Goal: Find specific page/section: Find specific page/section

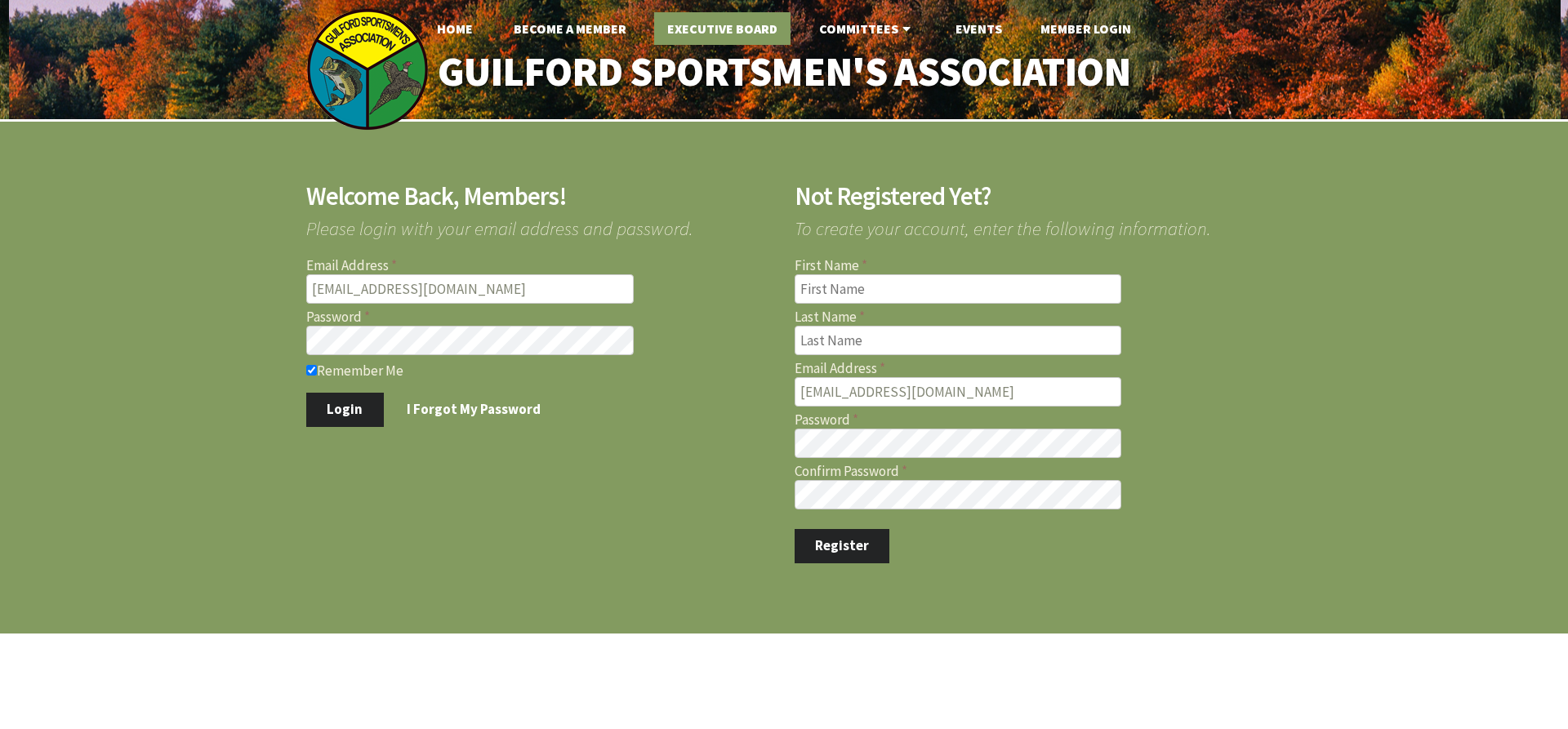
click at [708, 26] on link "Executive Board" at bounding box center [722, 29] width 136 height 33
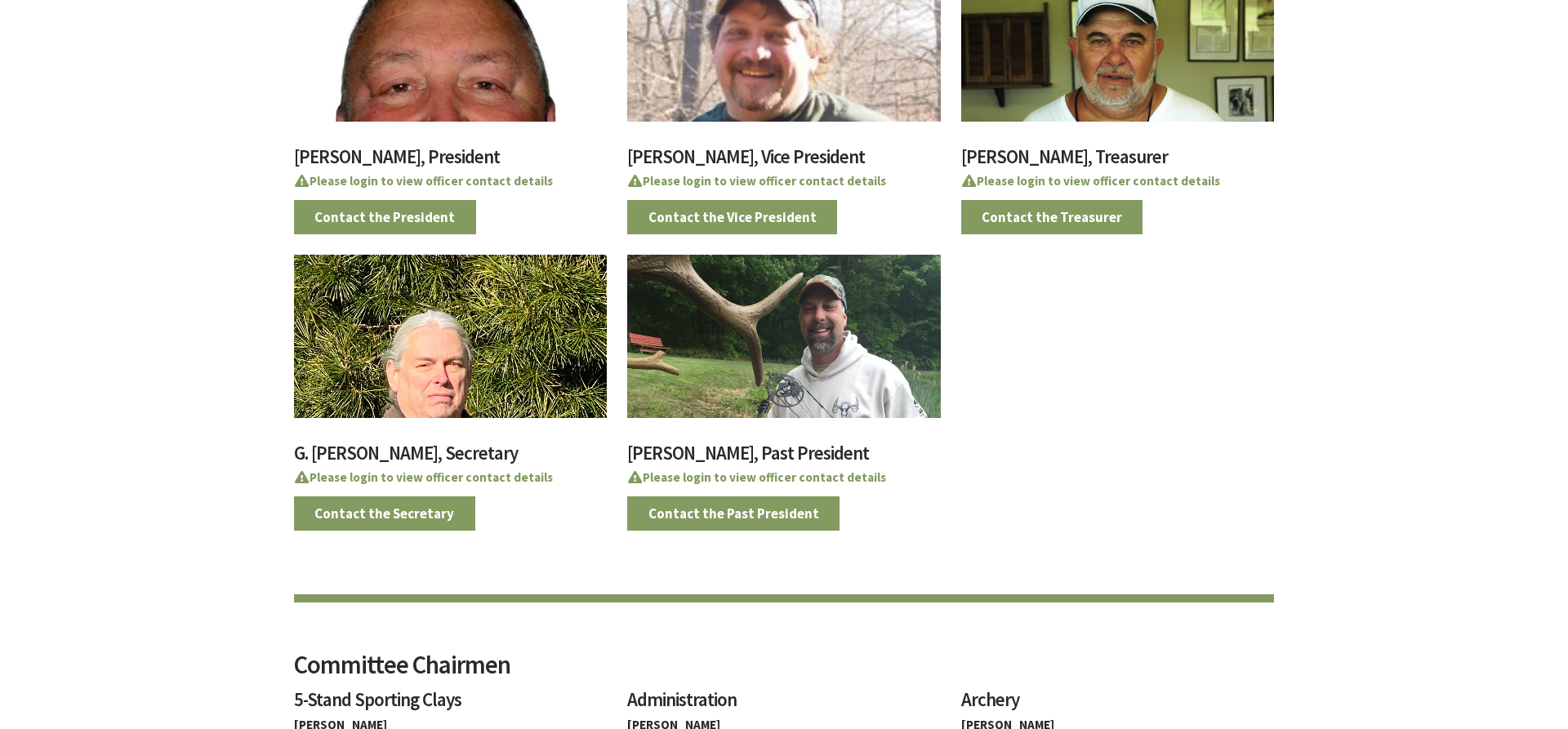
scroll to position [499, 0]
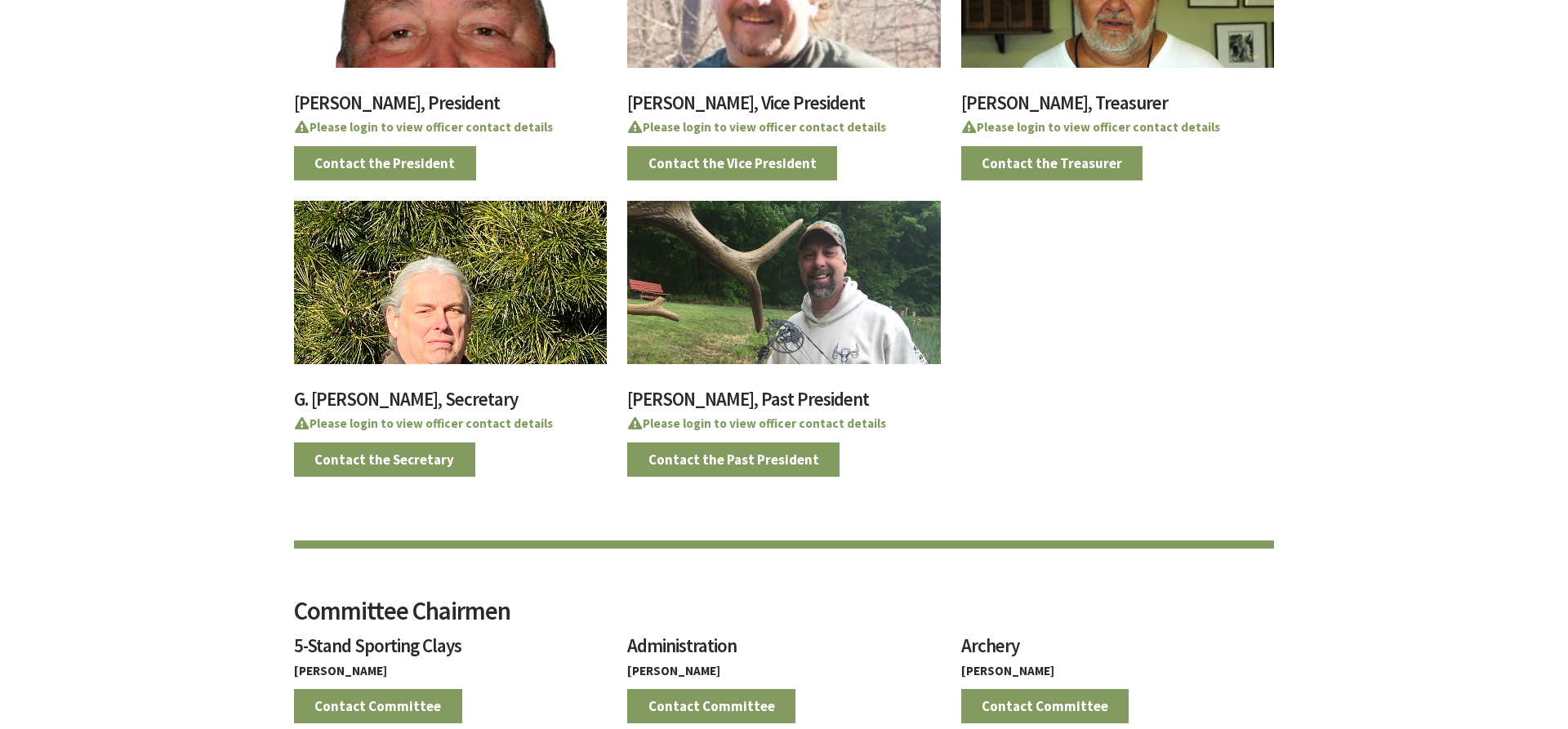
click at [454, 305] on div at bounding box center [450, 282] width 313 height 163
click at [452, 307] on div at bounding box center [450, 282] width 313 height 163
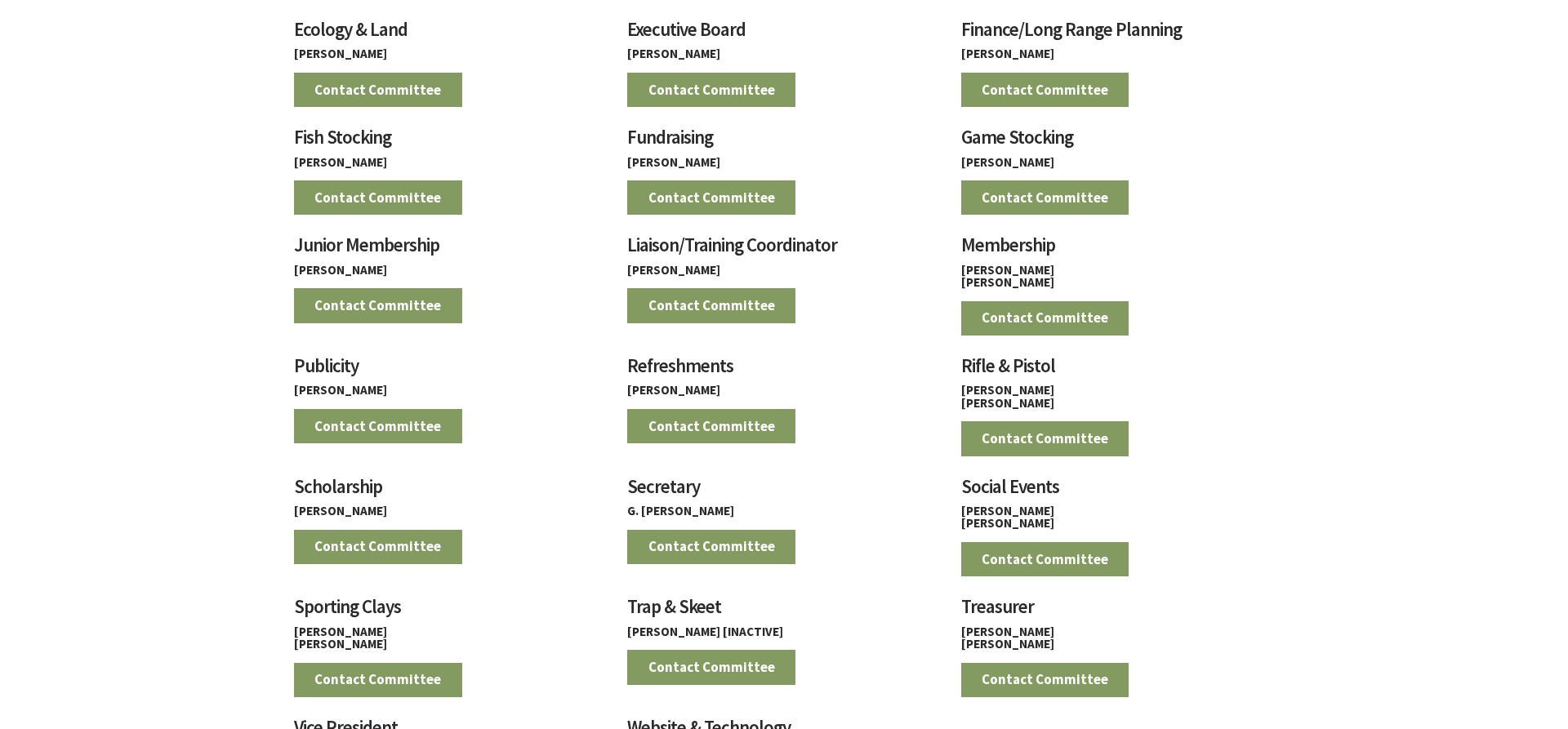
scroll to position [1498, 0]
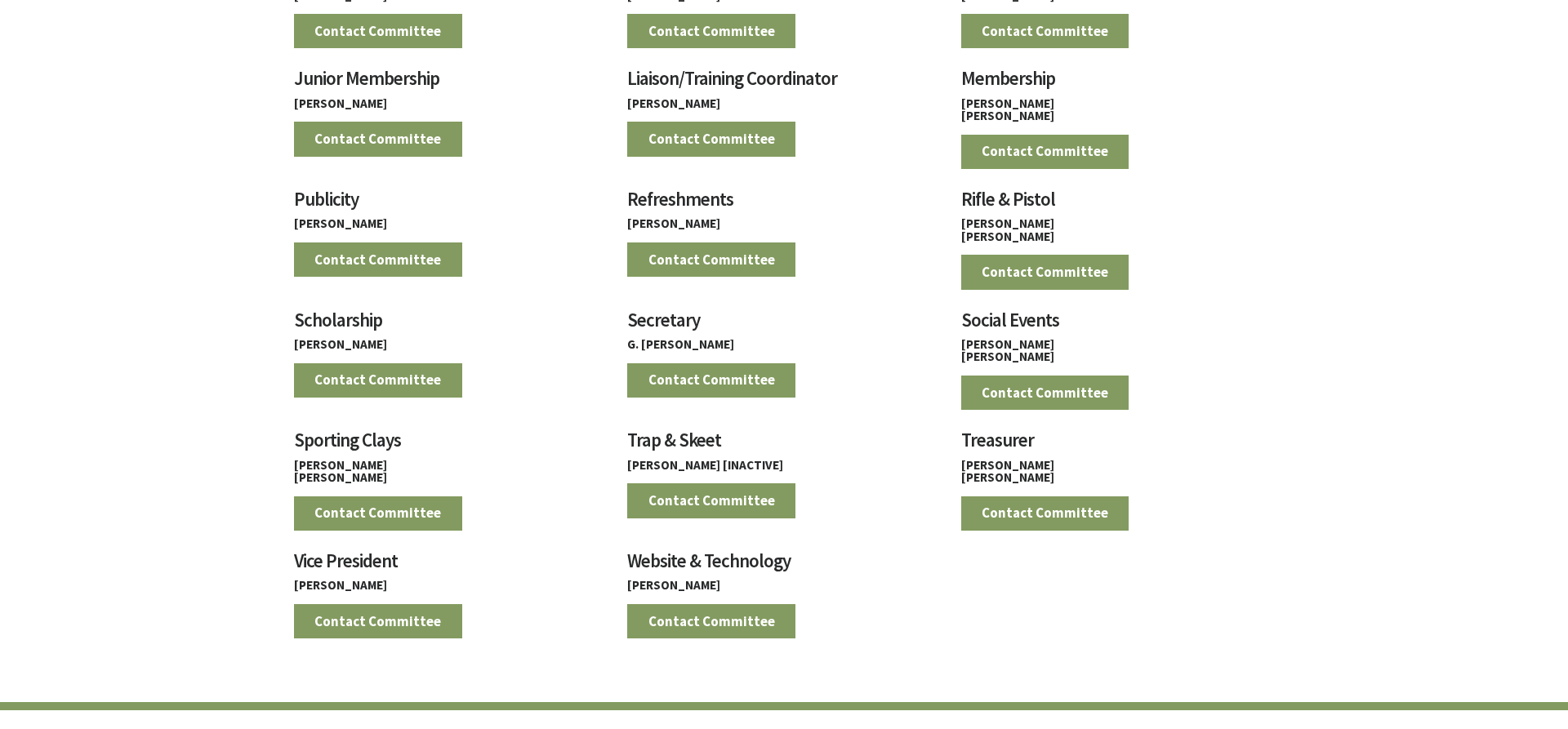
click at [702, 444] on h3 "Trap & Skeet" at bounding box center [784, 444] width 313 height 29
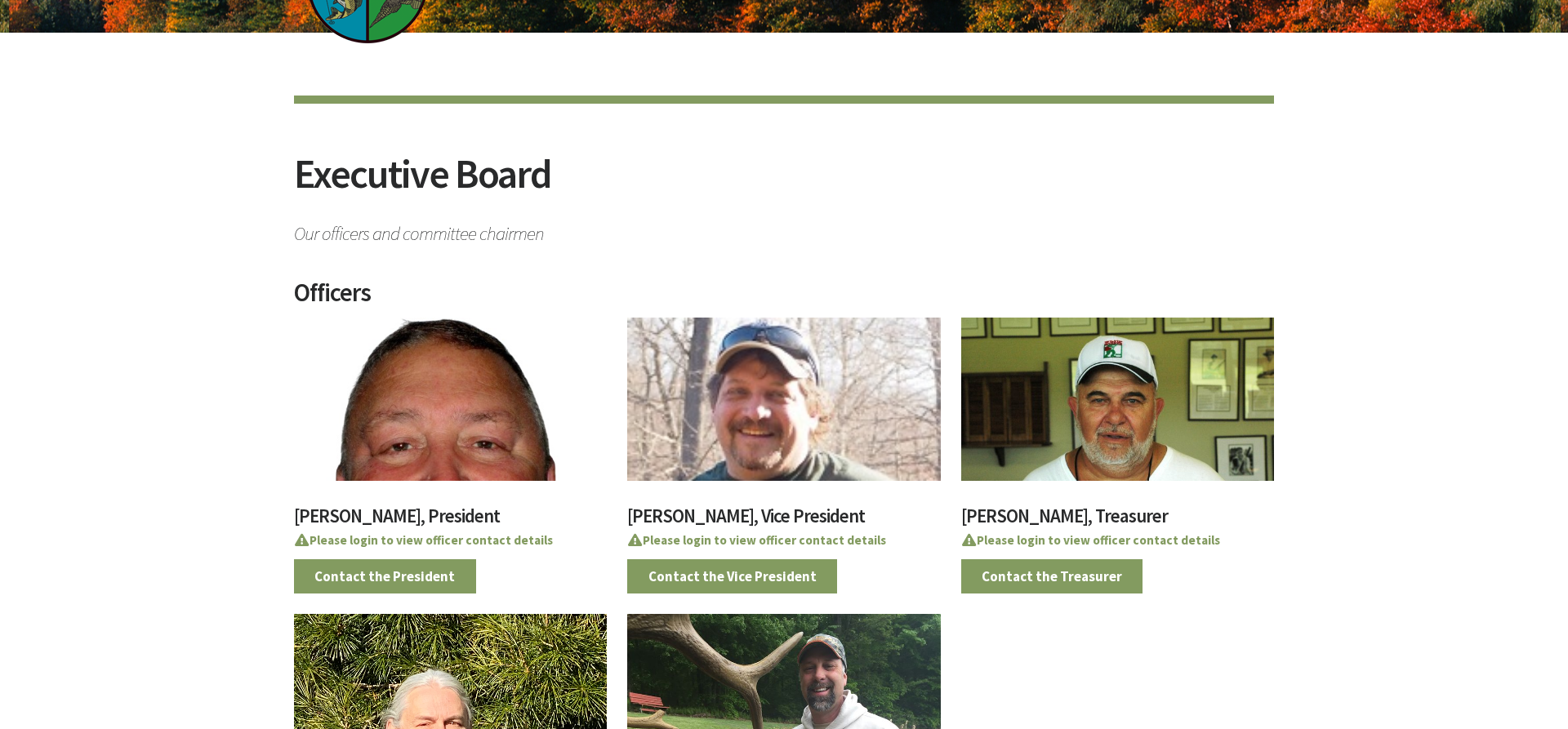
scroll to position [0, 0]
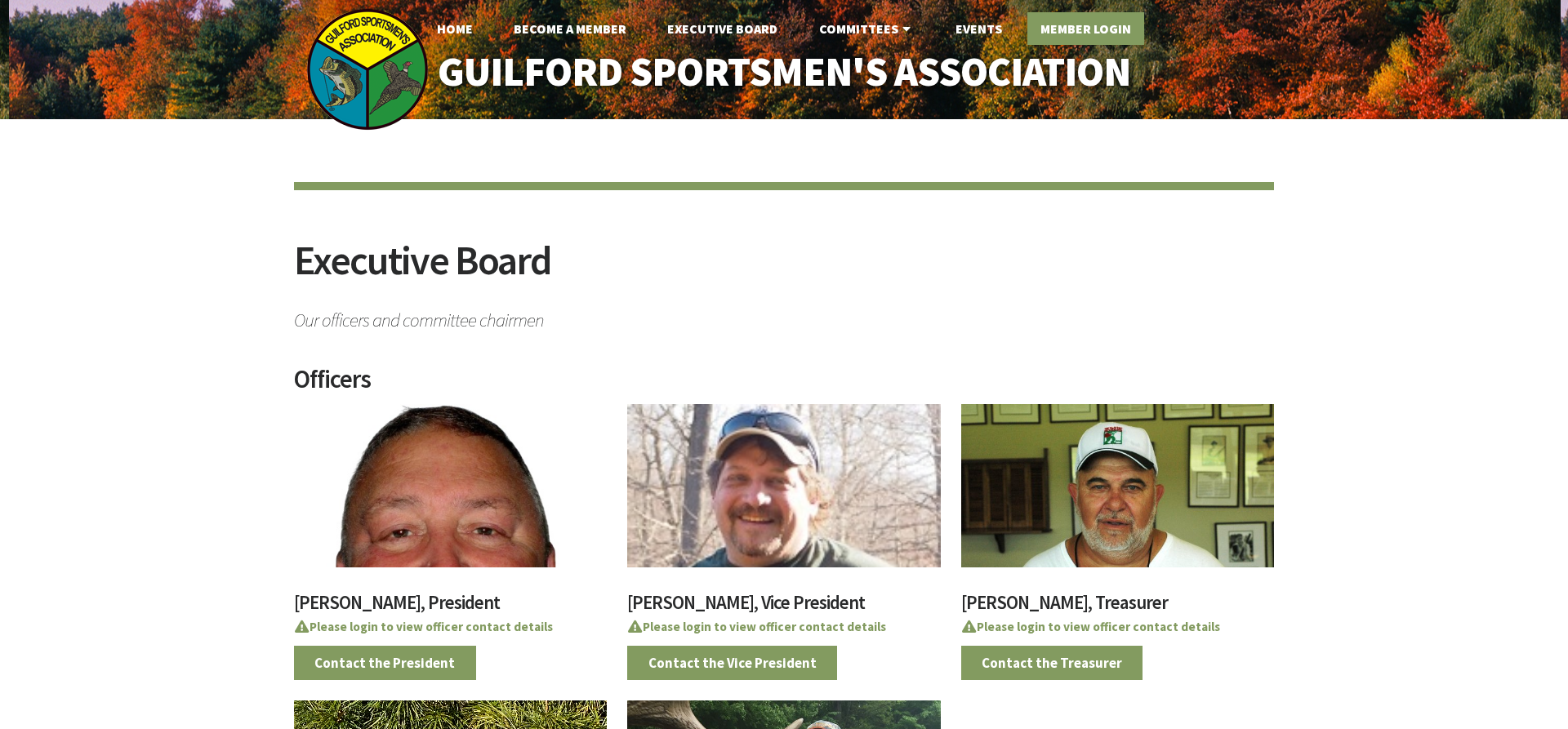
click at [1092, 25] on link "Member Login" at bounding box center [1086, 29] width 117 height 33
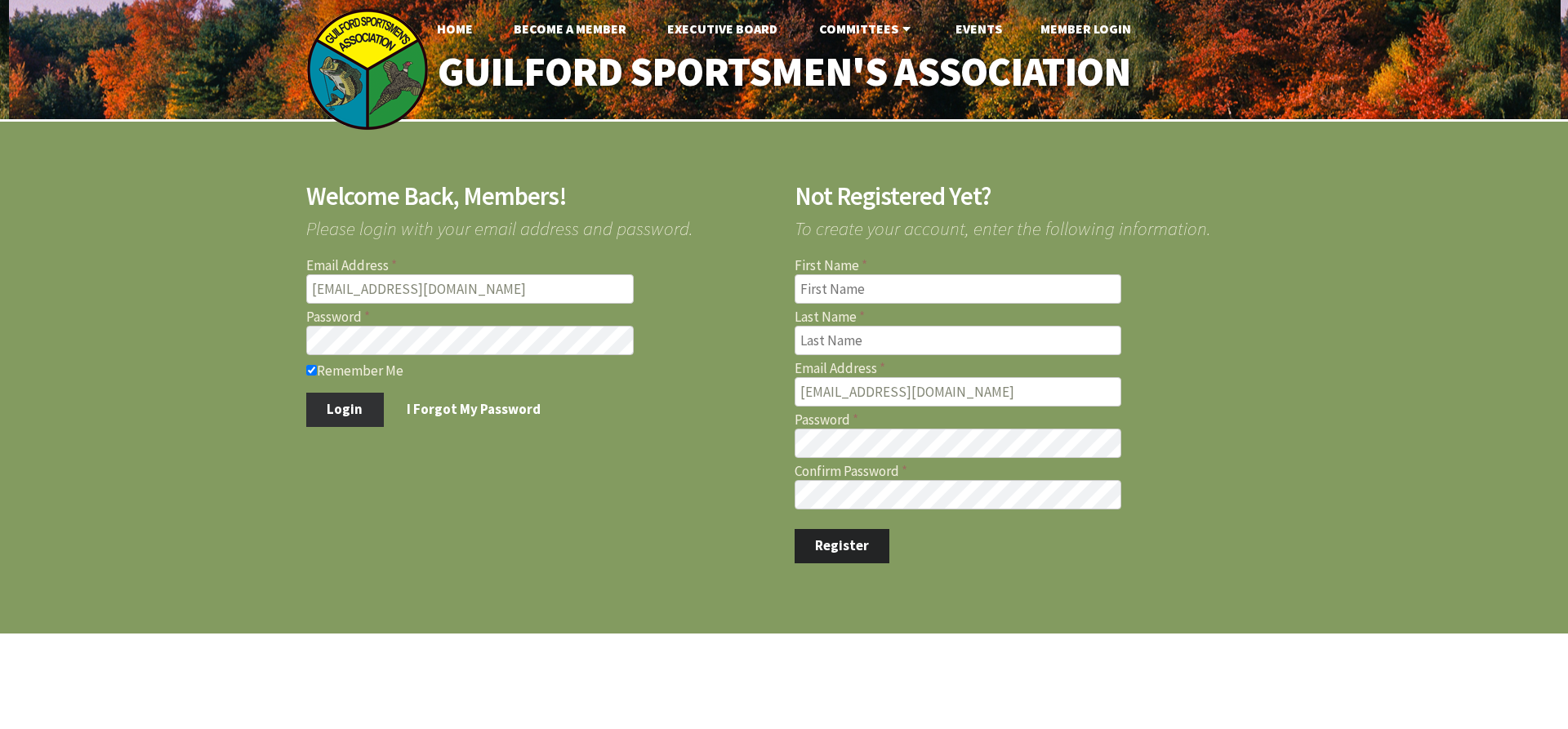
click at [346, 401] on button "Login" at bounding box center [345, 410] width 77 height 34
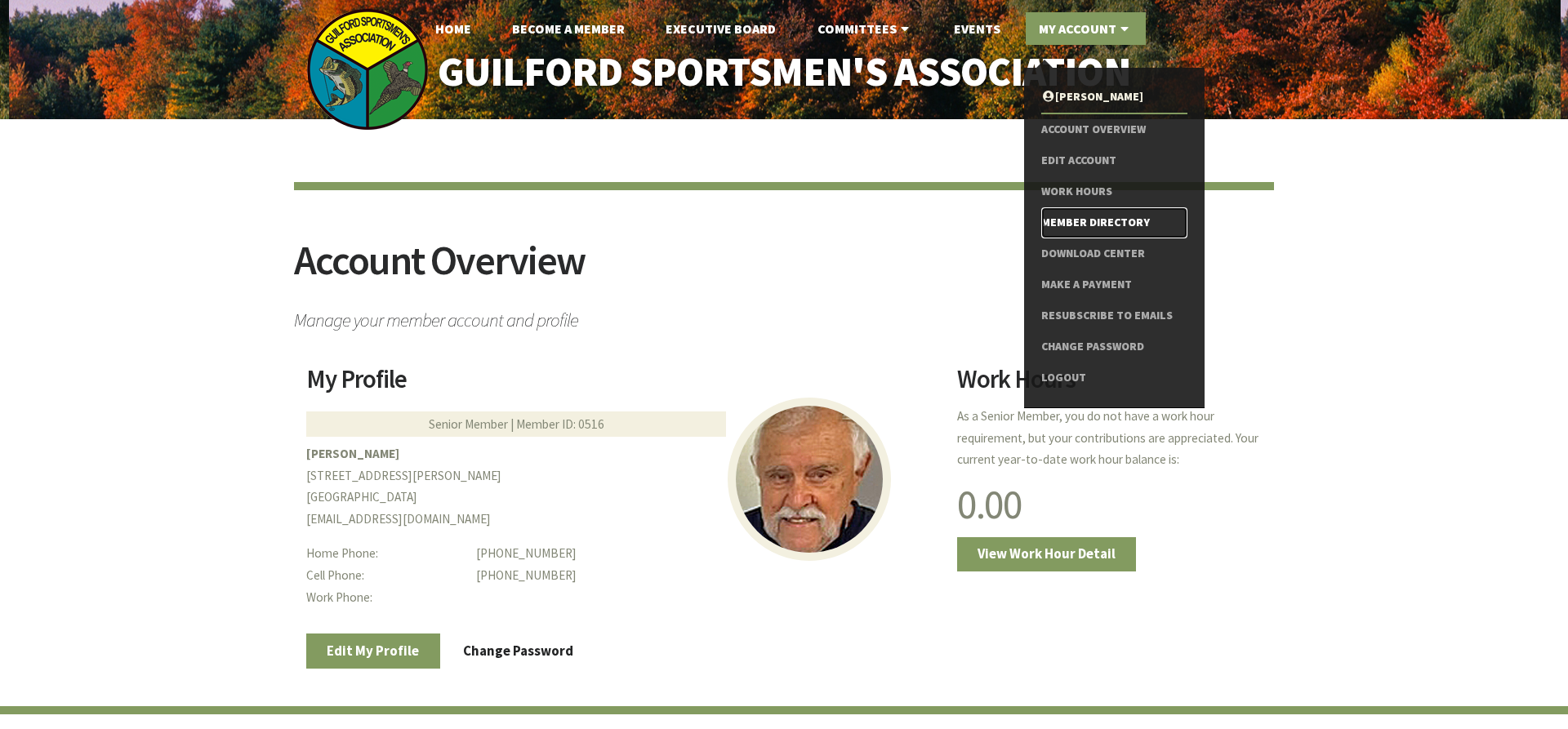
click at [1108, 219] on link "Member Directory" at bounding box center [1115, 223] width 146 height 31
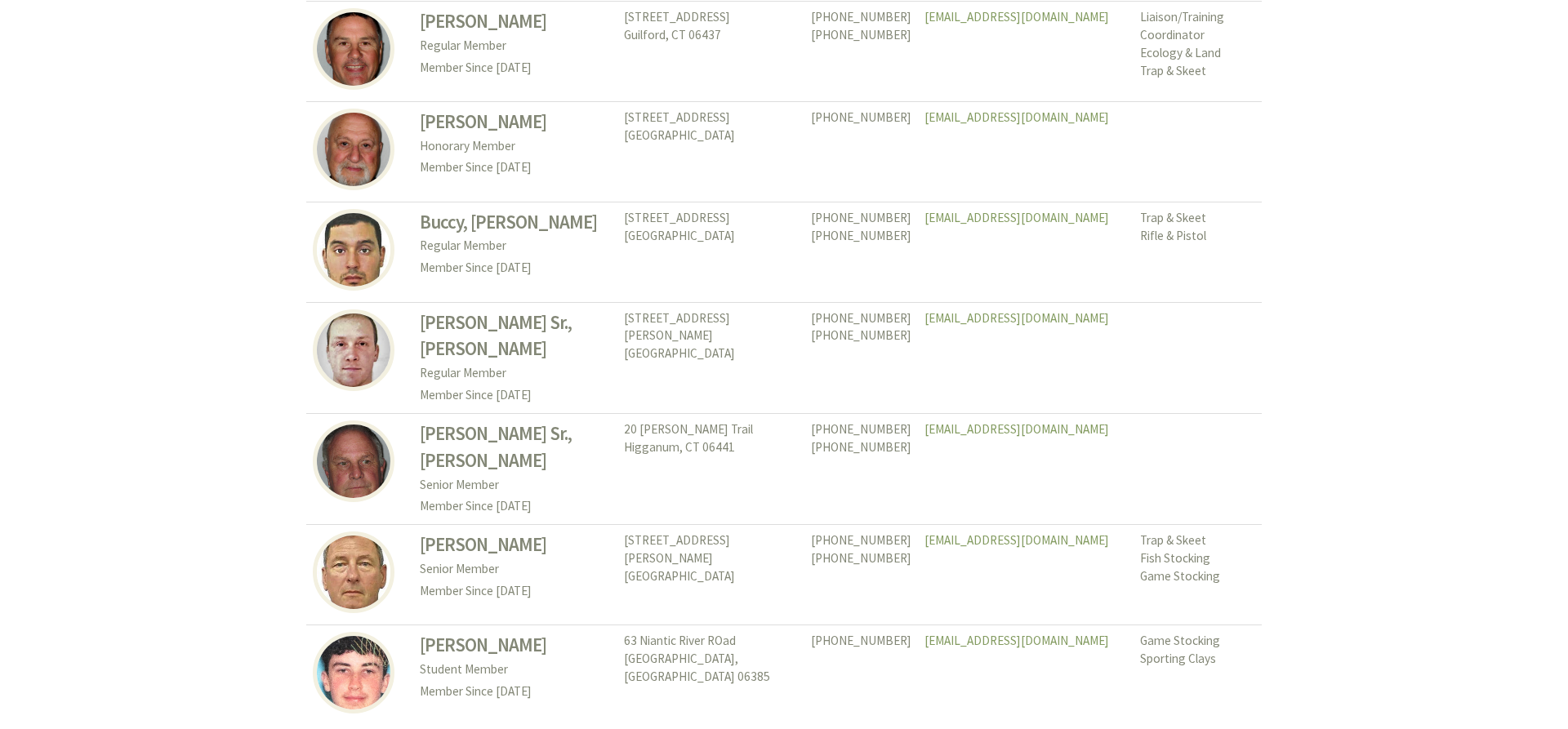
scroll to position [7494, 0]
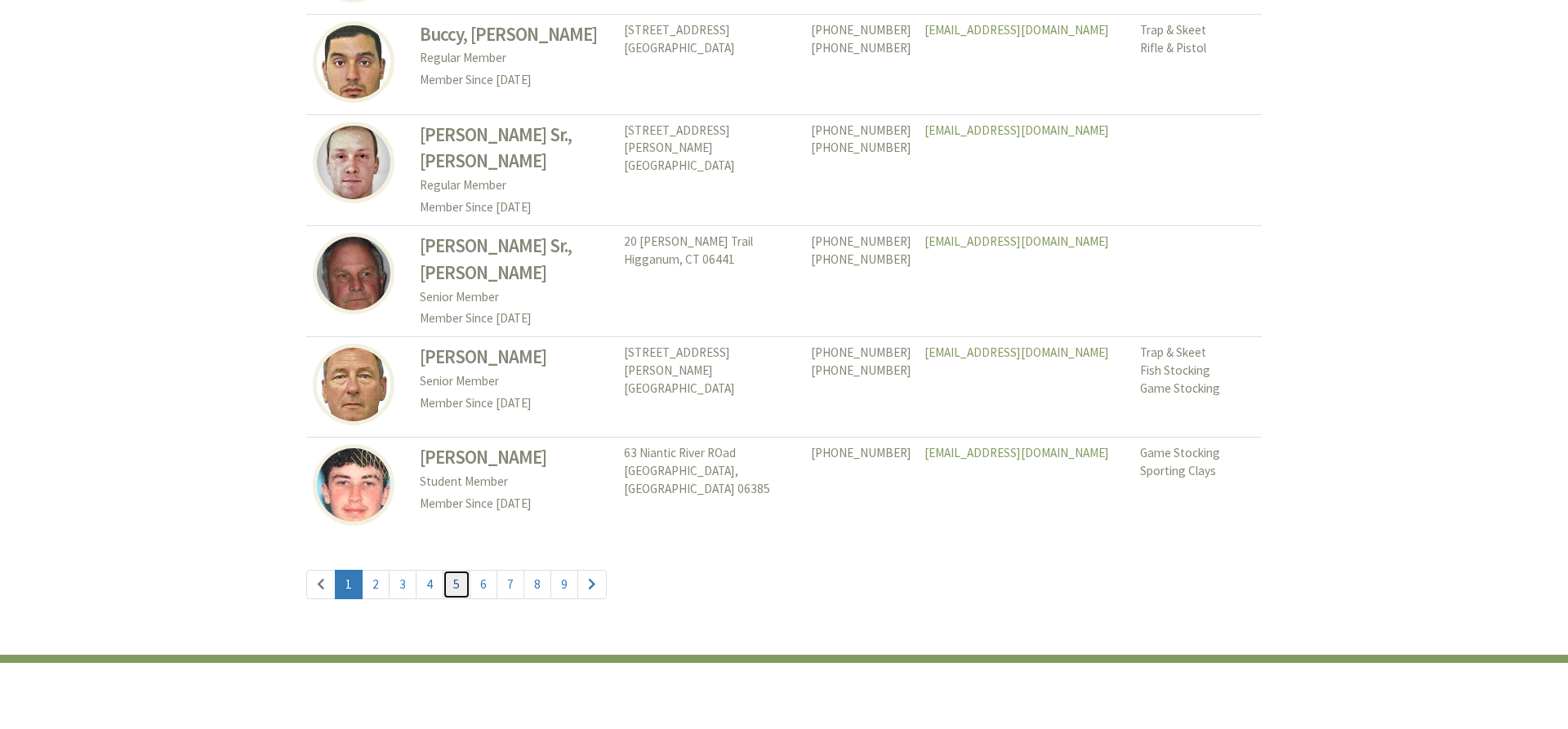
click at [453, 570] on link "5" at bounding box center [457, 585] width 28 height 30
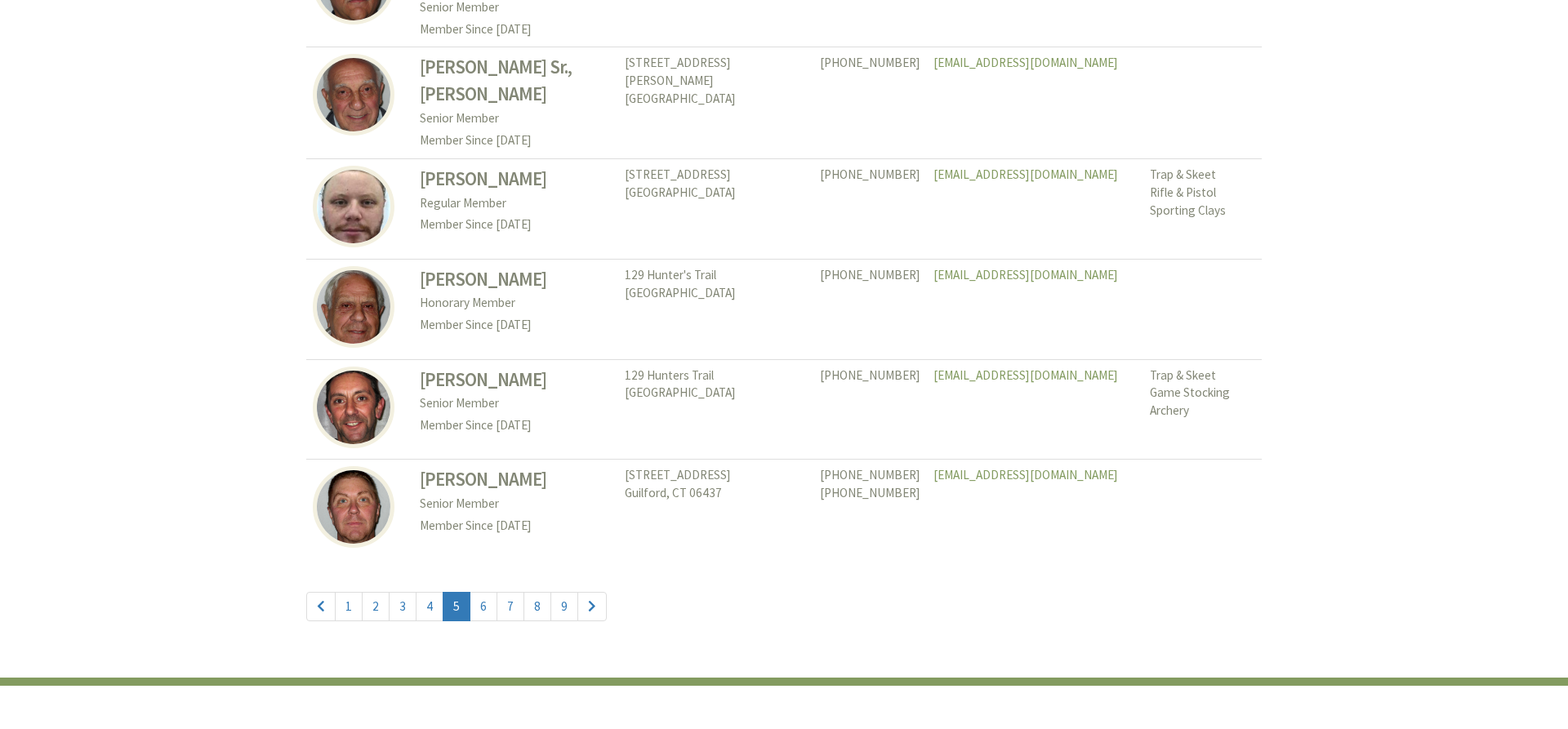
scroll to position [7494, 0]
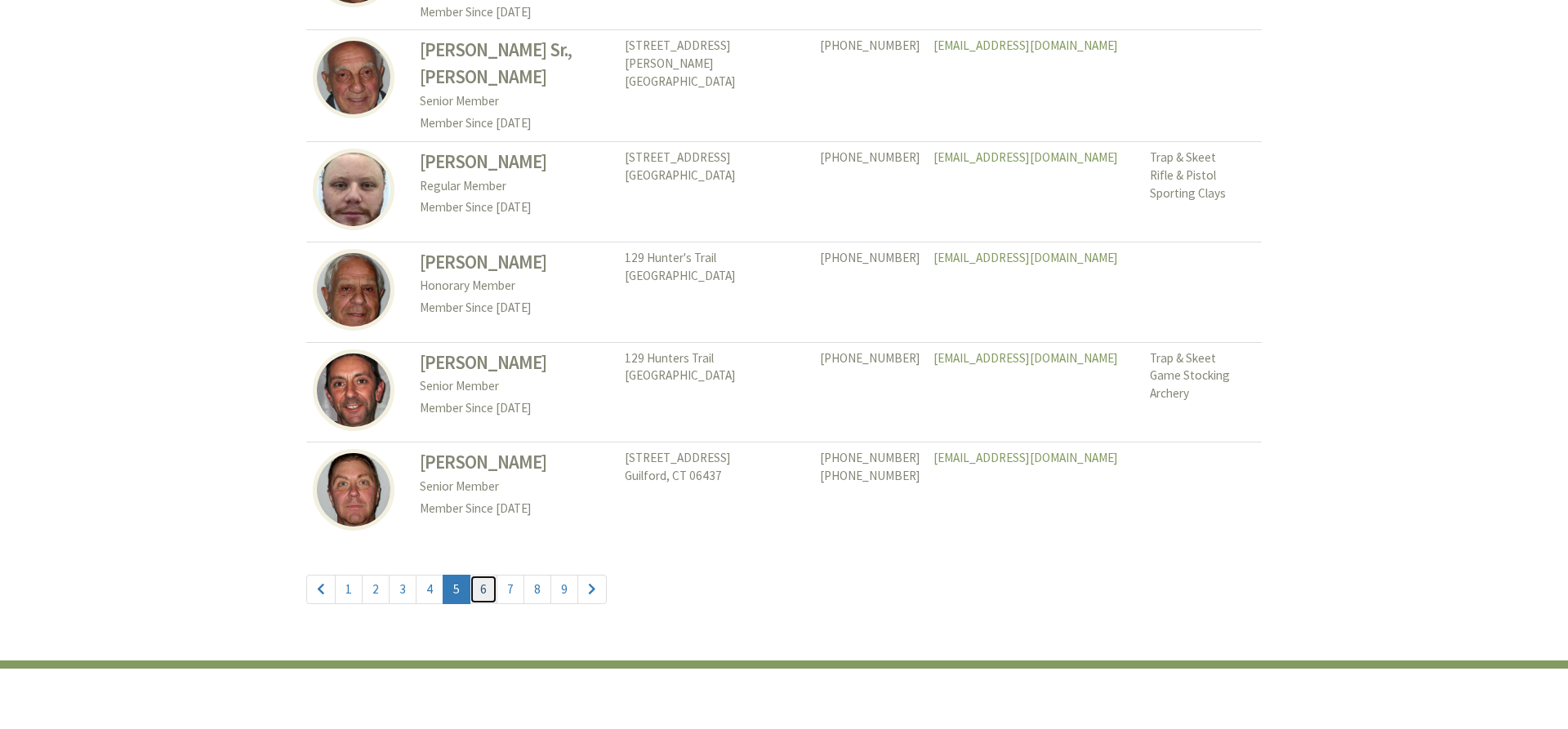
click at [480, 575] on link "6" at bounding box center [484, 589] width 28 height 30
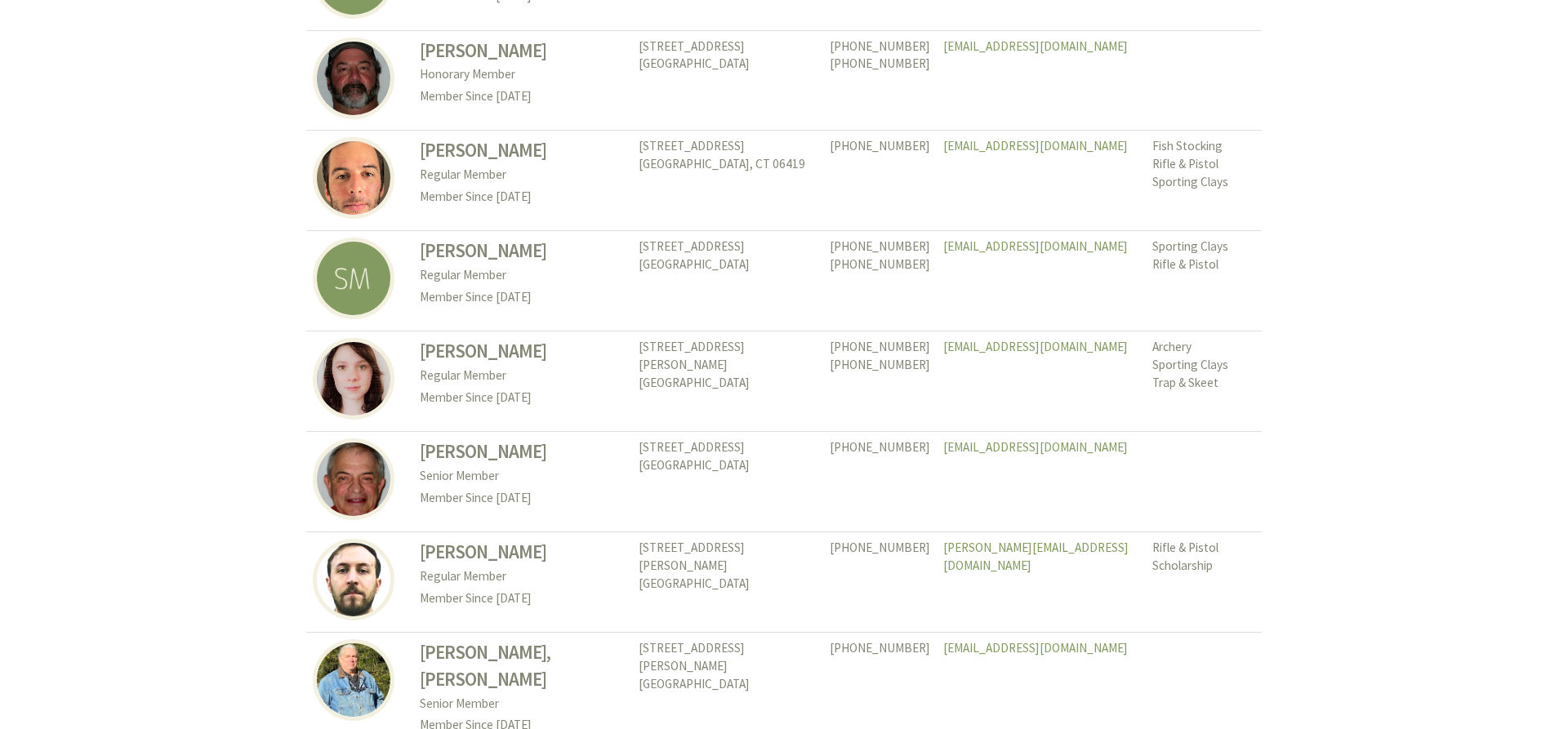
scroll to position [4496, 0]
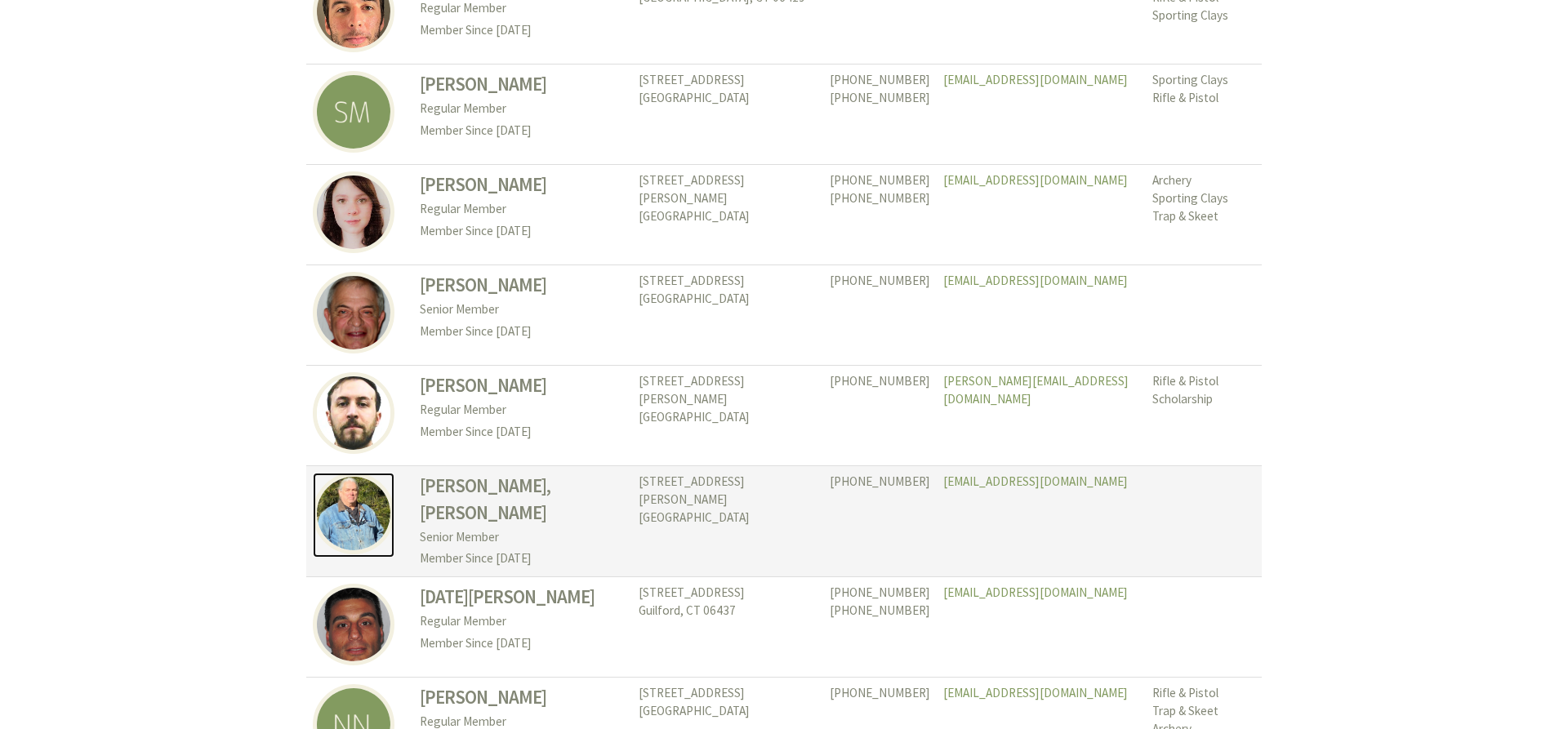
click at [369, 473] on img at bounding box center [353, 513] width 81 height 81
